Goal: Use online tool/utility: Utilize a website feature to perform a specific function

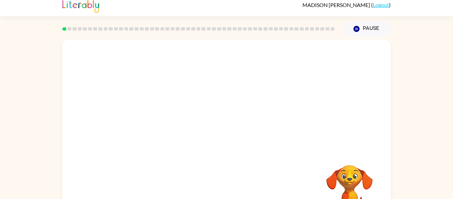
scroll to position [34, 0]
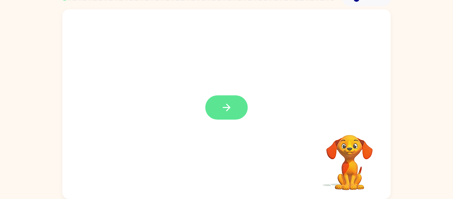
click at [232, 107] on icon "button" at bounding box center [227, 107] width 12 height 12
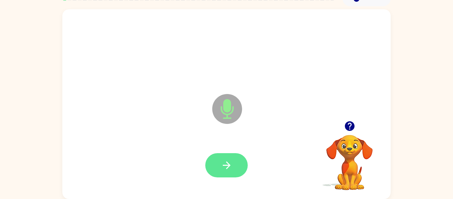
click at [232, 173] on button "button" at bounding box center [226, 165] width 42 height 24
click at [230, 159] on icon "button" at bounding box center [227, 165] width 12 height 12
click at [237, 169] on button "button" at bounding box center [226, 165] width 42 height 24
click at [233, 164] on button "button" at bounding box center [226, 165] width 42 height 24
click at [234, 171] on button "button" at bounding box center [226, 165] width 42 height 24
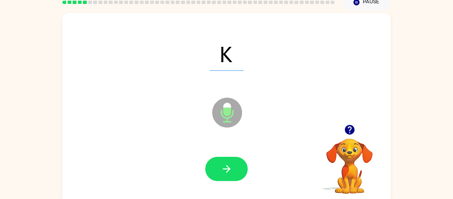
scroll to position [30, 0]
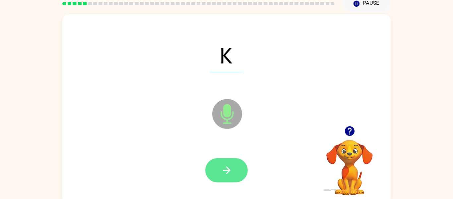
click at [234, 170] on button "button" at bounding box center [226, 170] width 42 height 24
click at [246, 168] on button "button" at bounding box center [226, 170] width 42 height 24
click at [236, 164] on button "button" at bounding box center [226, 170] width 42 height 24
click at [236, 173] on button "button" at bounding box center [226, 170] width 42 height 24
click at [228, 168] on icon "button" at bounding box center [226, 170] width 8 height 8
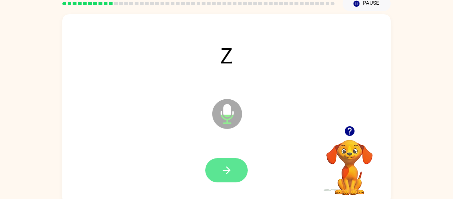
click at [221, 171] on icon "button" at bounding box center [227, 170] width 12 height 12
click at [225, 169] on icon "button" at bounding box center [226, 170] width 8 height 8
click at [238, 171] on button "button" at bounding box center [226, 170] width 42 height 24
click at [236, 169] on button "button" at bounding box center [226, 170] width 42 height 24
click at [232, 168] on button "button" at bounding box center [226, 170] width 42 height 24
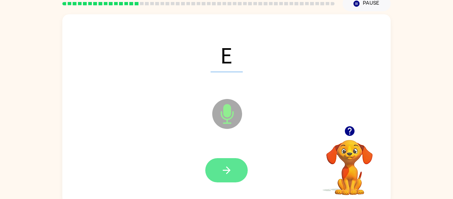
click at [229, 169] on icon "button" at bounding box center [226, 170] width 8 height 8
click at [232, 165] on icon "button" at bounding box center [227, 170] width 12 height 12
click at [229, 171] on icon "button" at bounding box center [226, 170] width 8 height 8
click at [243, 178] on button "button" at bounding box center [226, 170] width 42 height 24
click at [236, 158] on button "button" at bounding box center [226, 170] width 42 height 24
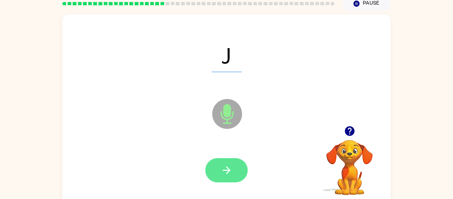
click at [228, 171] on icon "button" at bounding box center [226, 170] width 8 height 8
click at [232, 164] on button "button" at bounding box center [226, 170] width 42 height 24
click at [229, 165] on icon "button" at bounding box center [227, 170] width 12 height 12
click at [227, 168] on icon "button" at bounding box center [227, 170] width 12 height 12
click at [234, 168] on button "button" at bounding box center [226, 170] width 42 height 24
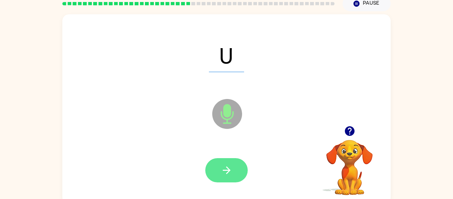
click at [231, 174] on icon "button" at bounding box center [227, 170] width 12 height 12
click at [231, 173] on icon "button" at bounding box center [227, 170] width 12 height 12
click at [235, 164] on button "button" at bounding box center [226, 170] width 42 height 24
click at [238, 164] on button "button" at bounding box center [226, 170] width 42 height 24
click at [227, 175] on icon "button" at bounding box center [227, 170] width 12 height 12
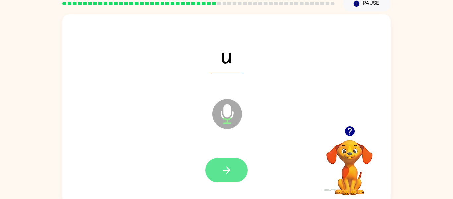
click at [233, 169] on button "button" at bounding box center [226, 170] width 42 height 24
click at [225, 168] on icon "button" at bounding box center [227, 170] width 12 height 12
click at [224, 169] on icon "button" at bounding box center [227, 170] width 12 height 12
click at [239, 168] on button "button" at bounding box center [226, 170] width 42 height 24
click at [238, 169] on button "button" at bounding box center [226, 170] width 42 height 24
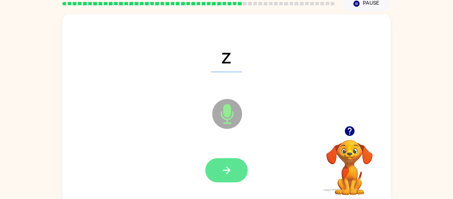
click at [233, 168] on button "button" at bounding box center [226, 170] width 42 height 24
click at [232, 165] on icon "button" at bounding box center [227, 170] width 12 height 12
click at [236, 178] on button "button" at bounding box center [226, 170] width 42 height 24
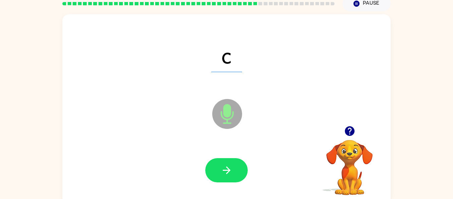
scroll to position [34, 0]
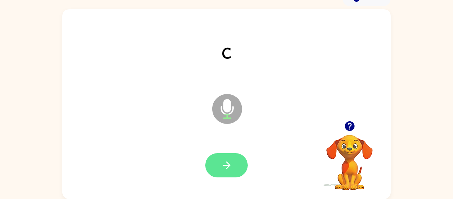
click at [228, 162] on icon "button" at bounding box center [227, 165] width 12 height 12
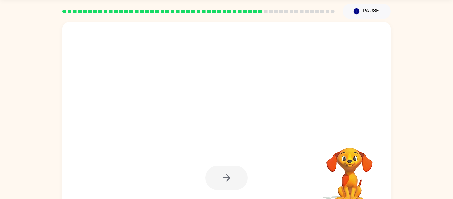
scroll to position [24, 0]
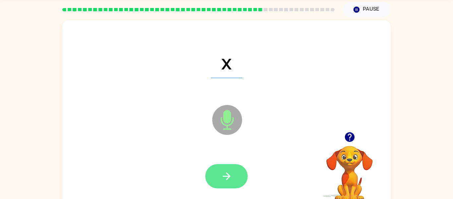
click at [231, 179] on icon "button" at bounding box center [227, 176] width 12 height 12
click at [228, 175] on icon "button" at bounding box center [226, 176] width 8 height 8
click at [230, 173] on icon "button" at bounding box center [227, 176] width 12 height 12
click at [233, 174] on button "button" at bounding box center [226, 176] width 42 height 24
click at [233, 185] on button "button" at bounding box center [226, 176] width 42 height 24
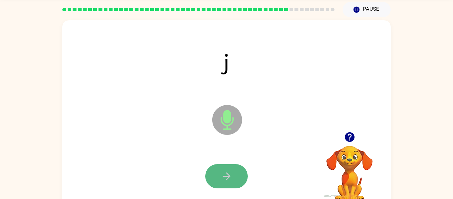
click at [227, 175] on icon "button" at bounding box center [227, 176] width 12 height 12
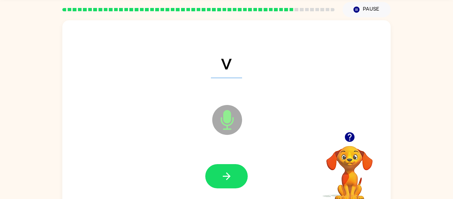
scroll to position [32, 0]
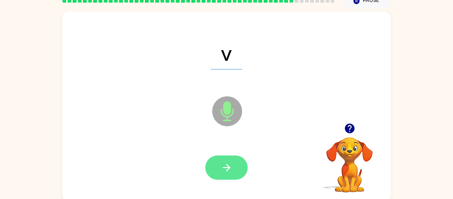
click at [233, 176] on button "button" at bounding box center [226, 167] width 42 height 24
click at [231, 160] on button "button" at bounding box center [226, 167] width 42 height 24
click at [230, 169] on icon "button" at bounding box center [227, 167] width 12 height 12
click at [234, 175] on button "button" at bounding box center [226, 167] width 42 height 24
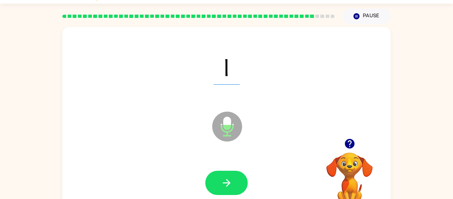
scroll to position [17, 0]
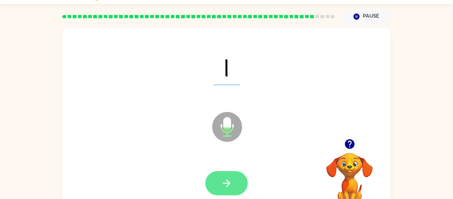
click at [233, 180] on button "button" at bounding box center [226, 183] width 42 height 24
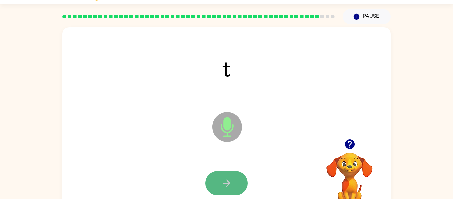
click at [236, 181] on button "button" at bounding box center [226, 183] width 42 height 24
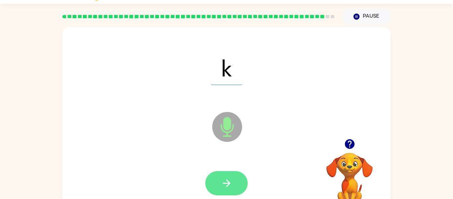
click at [232, 178] on icon "button" at bounding box center [227, 183] width 12 height 12
click at [231, 181] on icon "button" at bounding box center [227, 183] width 12 height 12
